Goal: Check status: Check status

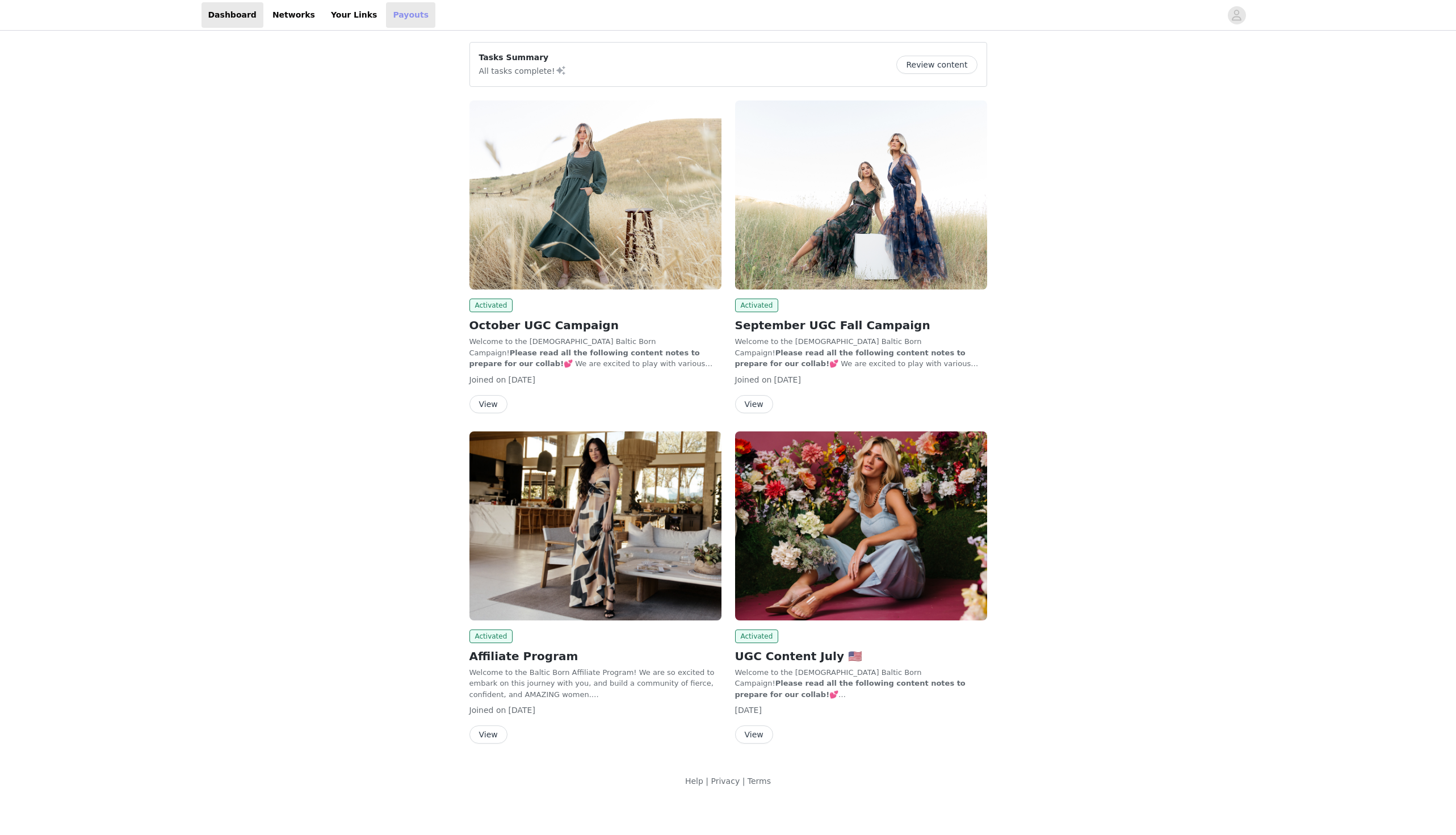
click at [386, 18] on link "Payouts" at bounding box center [411, 15] width 50 height 26
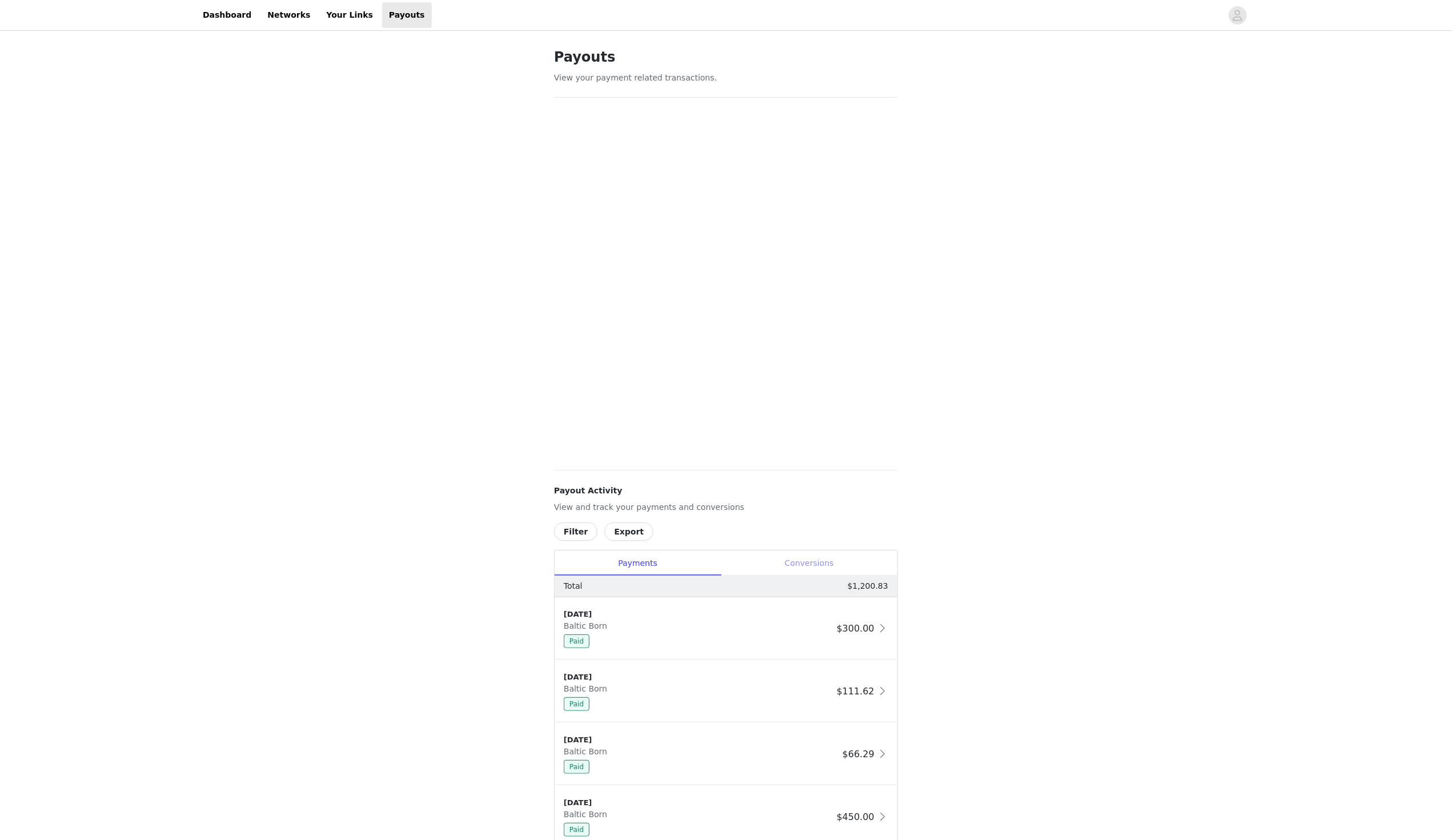
click at [811, 556] on div "Conversions" at bounding box center [809, 563] width 177 height 26
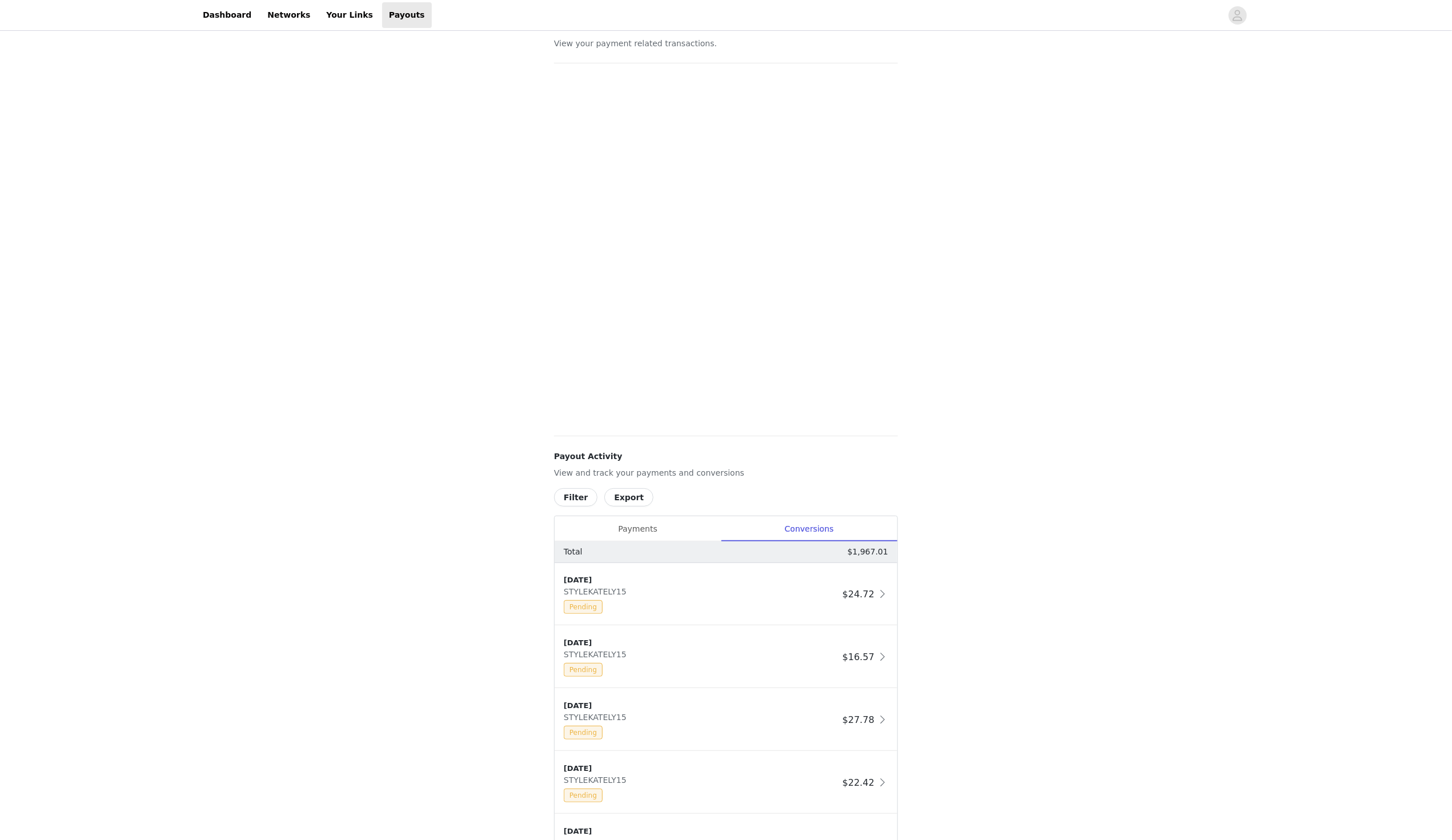
scroll to position [125, 0]
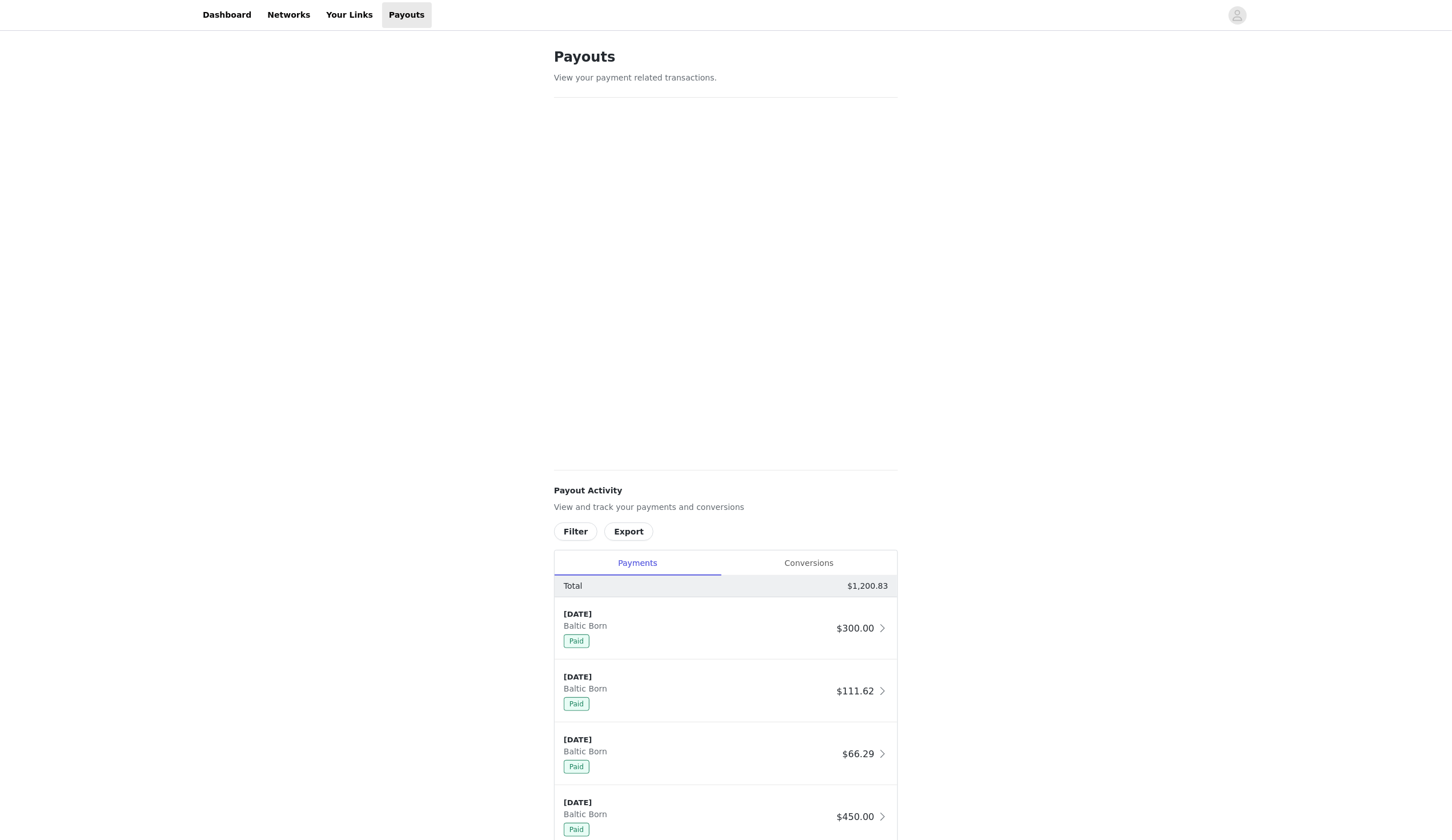
scroll to position [299, 0]
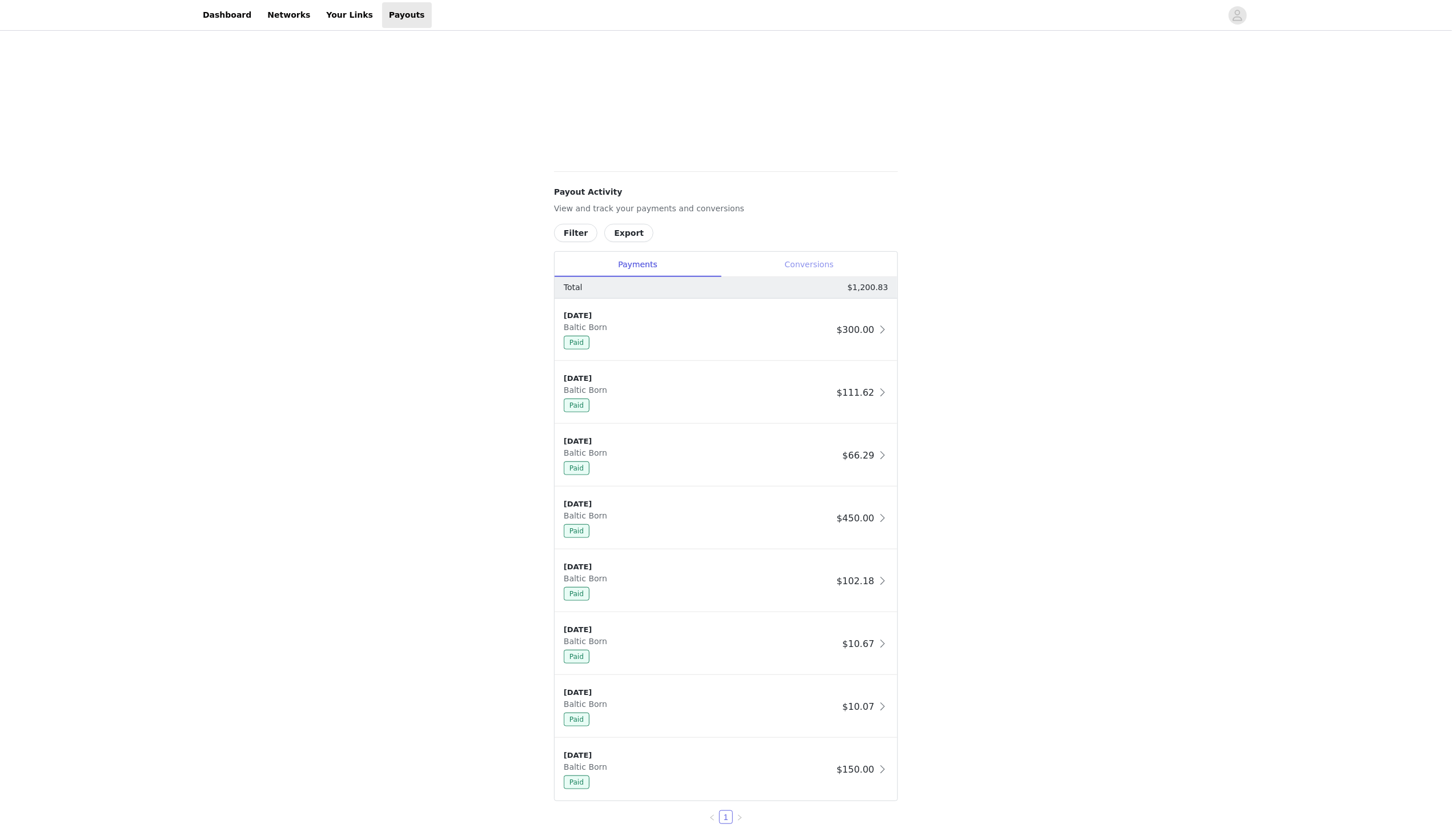
click at [819, 267] on div "Conversions" at bounding box center [809, 265] width 177 height 26
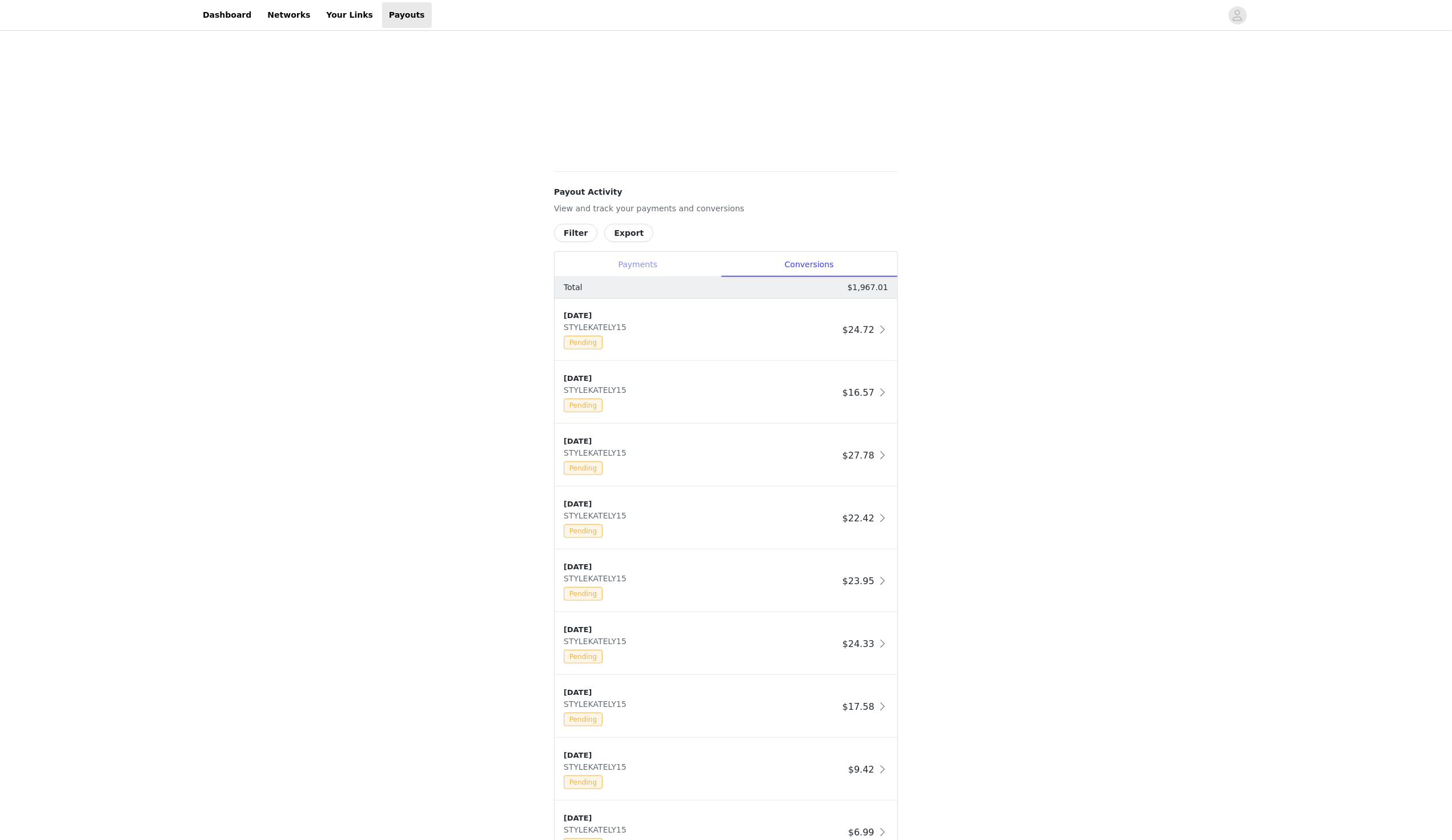
click at [674, 254] on div "Payments" at bounding box center [637, 265] width 166 height 26
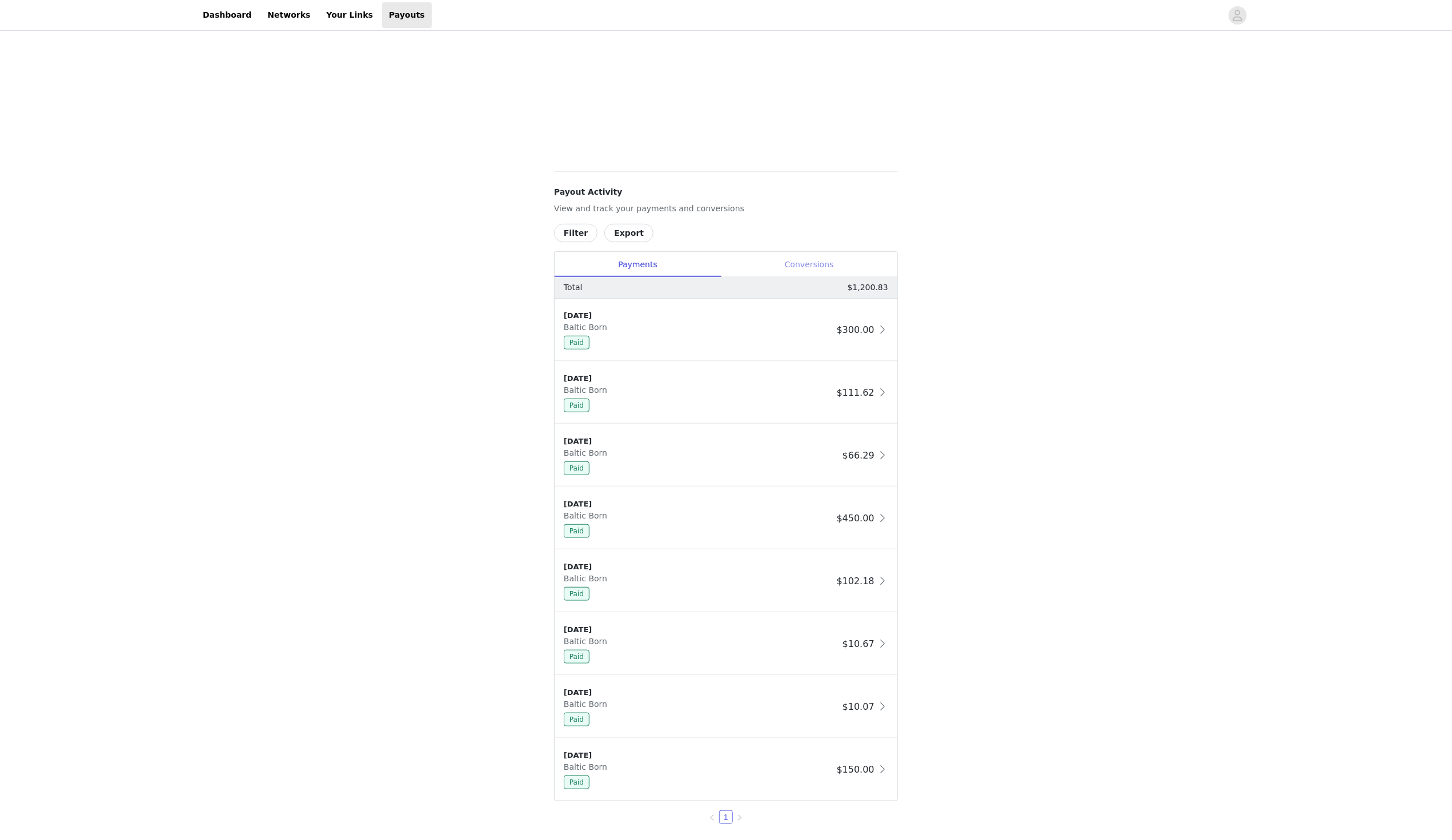
click at [836, 267] on div "Conversions" at bounding box center [809, 265] width 177 height 26
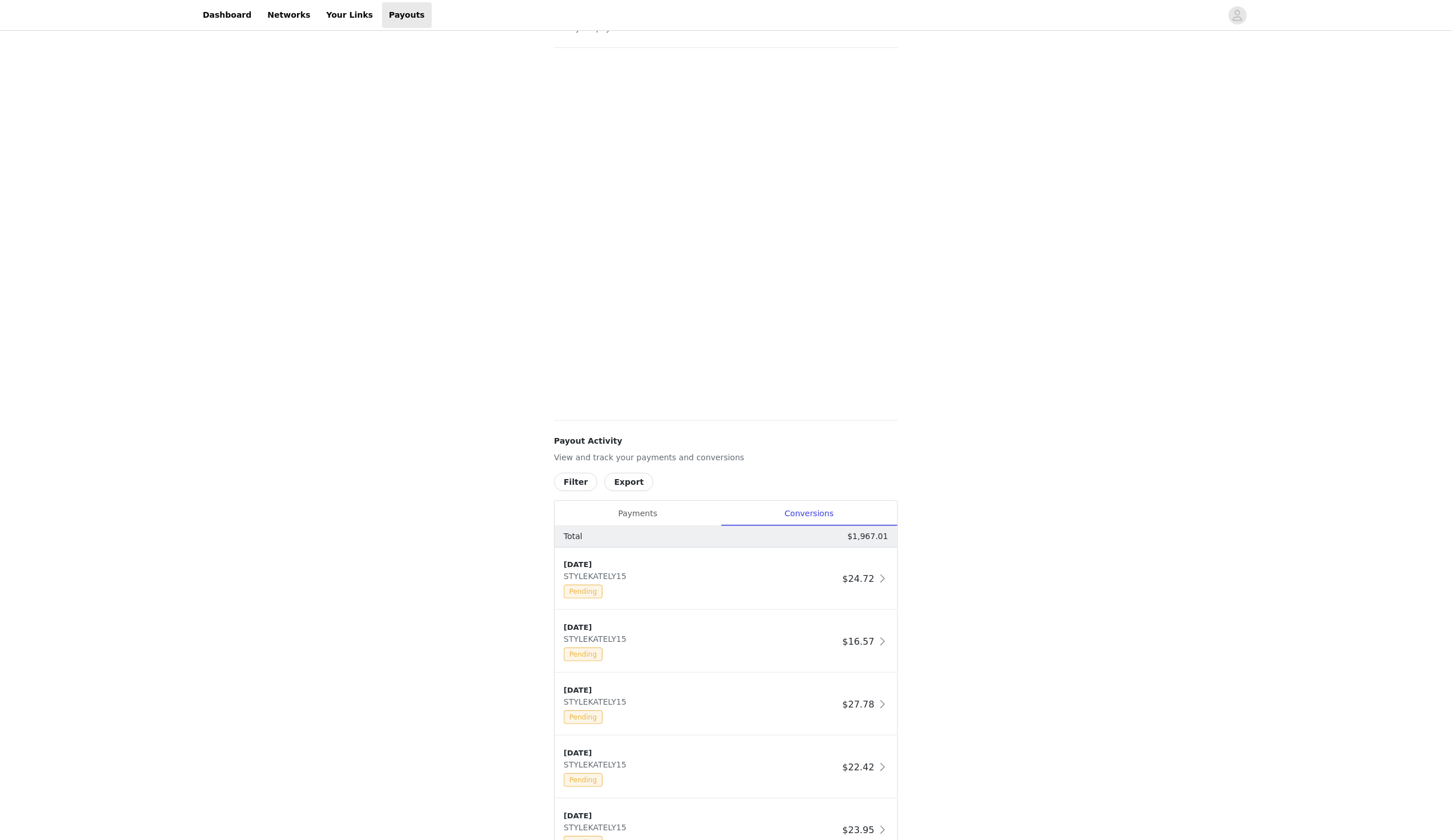
scroll to position [0, 0]
